Goal: Check status

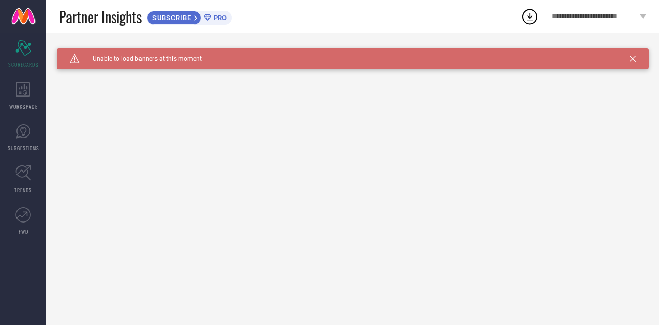
click at [631, 58] on icon at bounding box center [633, 59] width 6 height 6
